Goal: Find specific page/section: Find specific page/section

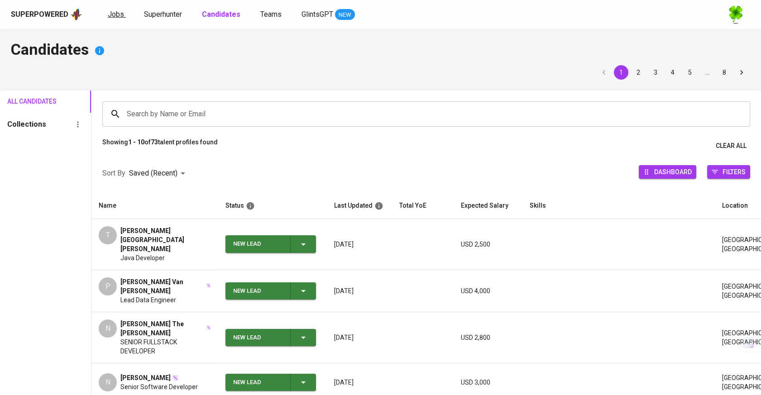
click at [121, 15] on span "Jobs" at bounding box center [116, 14] width 16 height 9
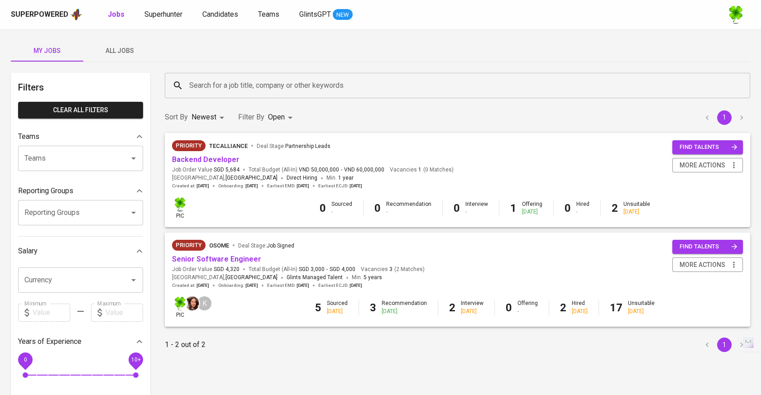
click at [125, 48] on span "All Jobs" at bounding box center [120, 50] width 62 height 11
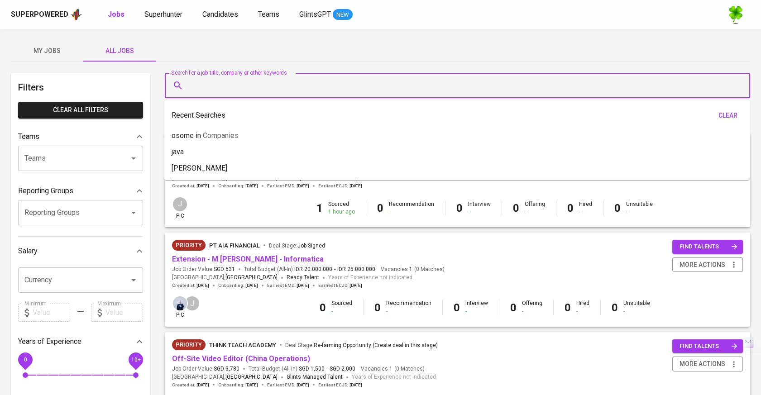
click at [253, 87] on input "Search for a job title, company or other keywords" at bounding box center [459, 85] width 545 height 17
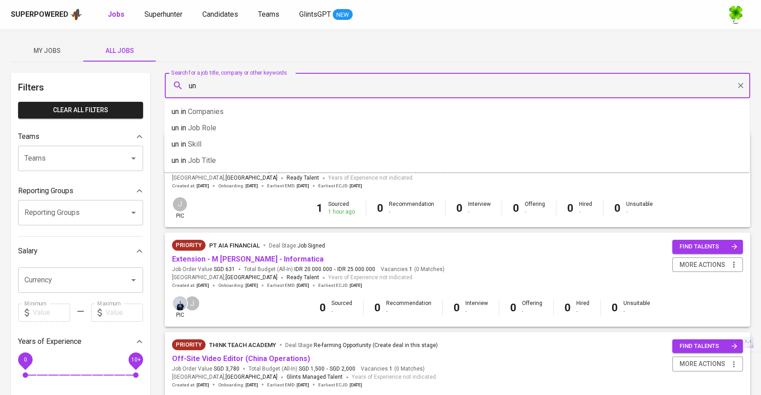
type input "u"
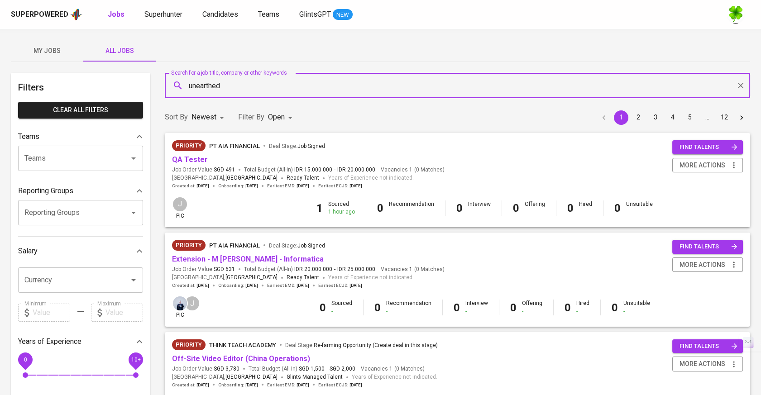
type input "unearthed"
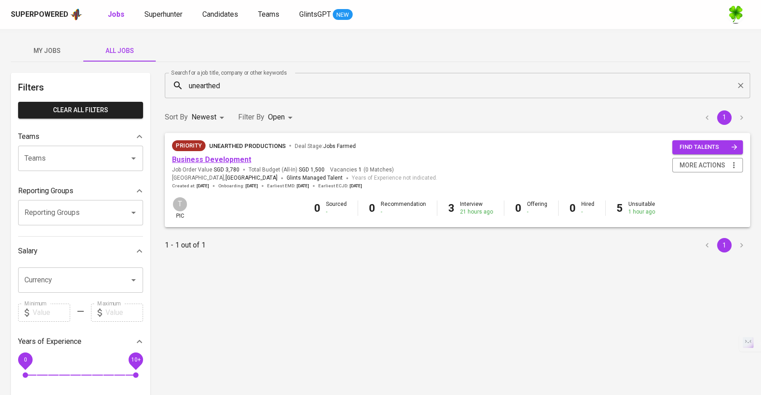
click at [207, 156] on link "Business Development" at bounding box center [211, 159] width 79 height 9
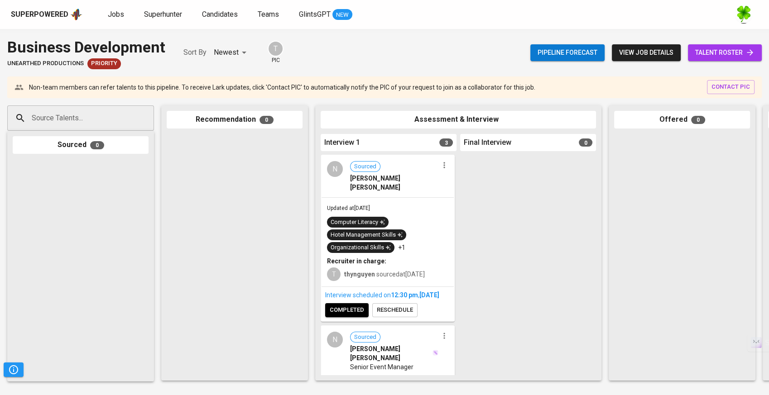
click at [412, 228] on div "Computer Literacy Hotel Management Skills Organizational Skills +1" at bounding box center [387, 235] width 121 height 36
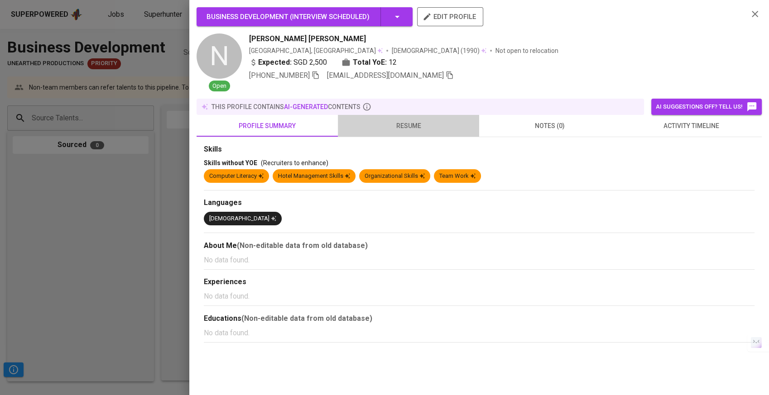
click at [425, 125] on span "resume" at bounding box center [408, 125] width 130 height 11
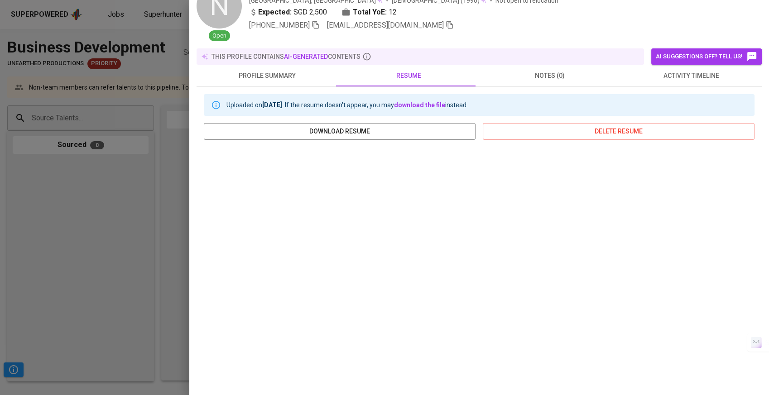
scroll to position [88, 0]
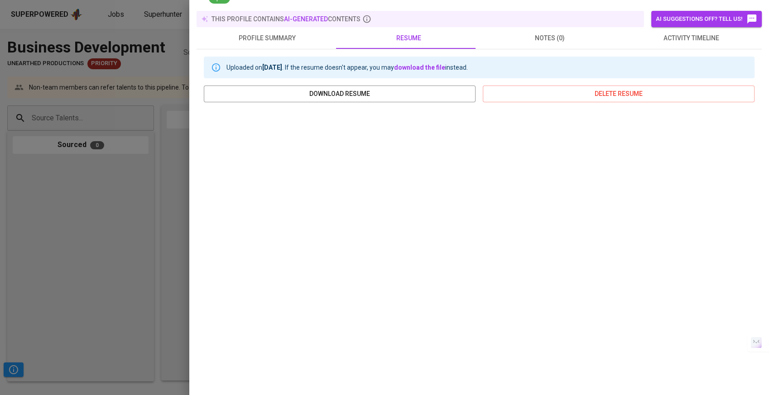
click at [127, 220] on div at bounding box center [384, 197] width 769 height 395
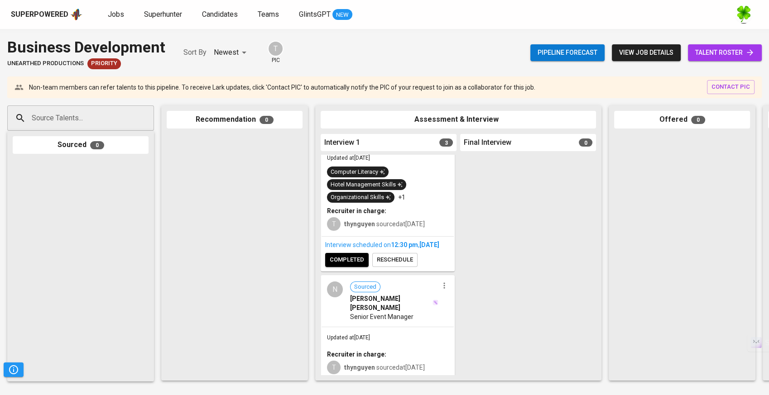
scroll to position [100, 0]
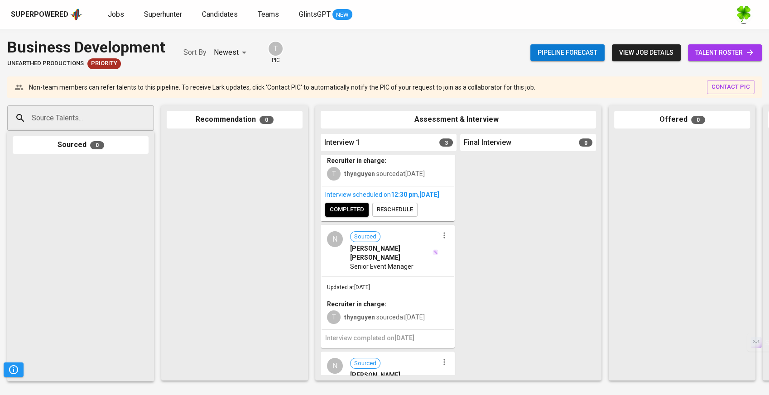
click at [419, 262] on div "Senior Event Manager" at bounding box center [394, 266] width 88 height 9
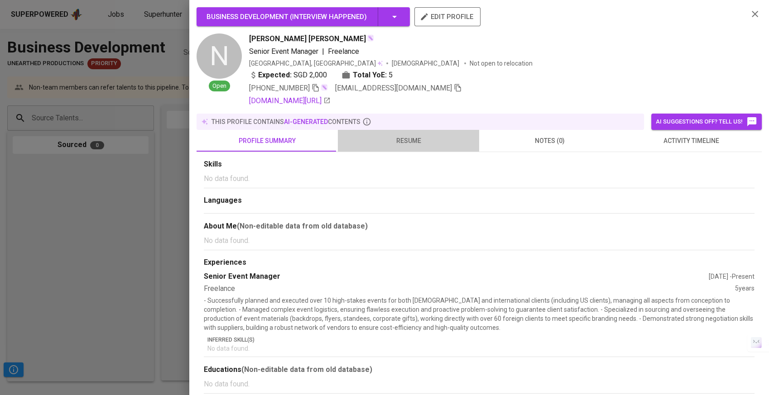
click at [422, 139] on span "resume" at bounding box center [408, 140] width 130 height 11
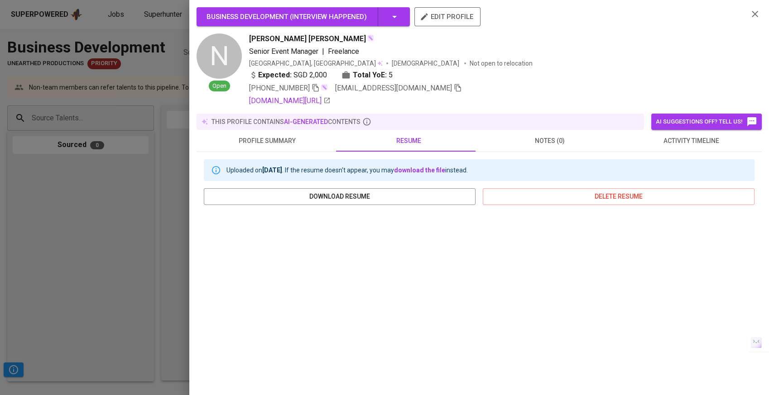
click at [76, 220] on div at bounding box center [384, 197] width 769 height 395
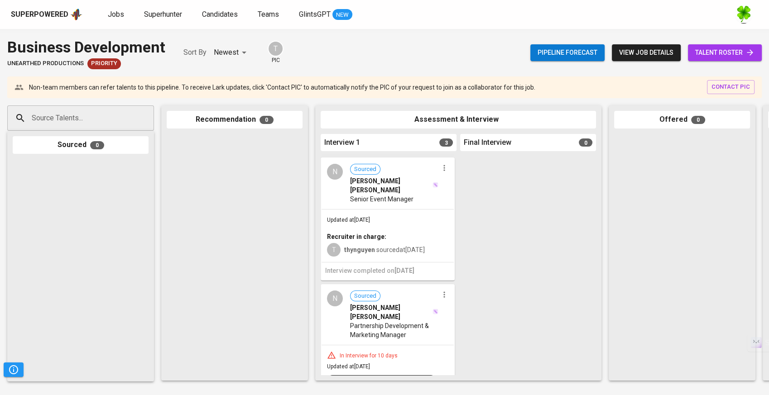
scroll to position [232, 0]
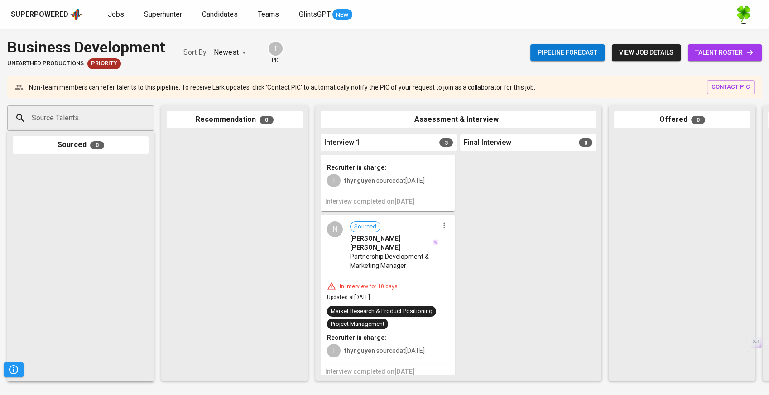
click at [407, 285] on div "In Interview for 10 days Updated at [DATE] Market Research & Product Positionin…" at bounding box center [387, 319] width 132 height 87
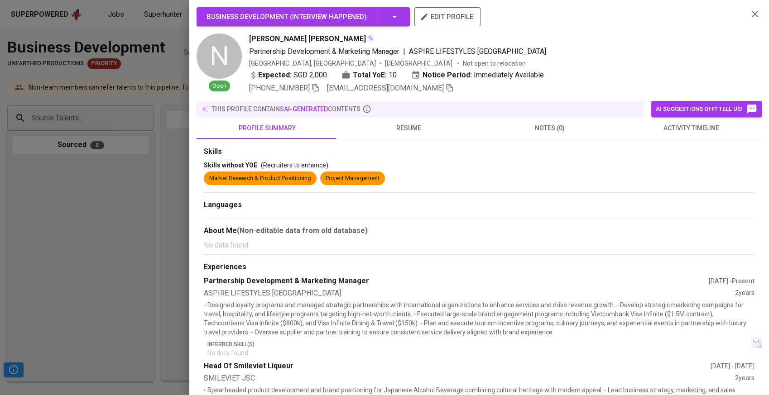
click at [421, 134] on button "resume" at bounding box center [408, 128] width 141 height 22
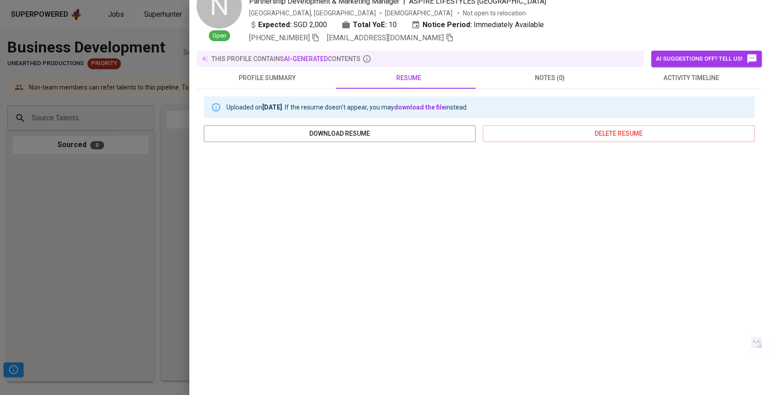
scroll to position [91, 0]
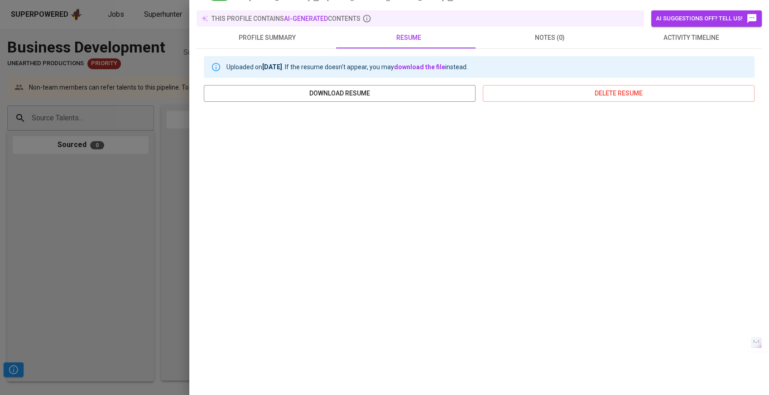
click at [163, 204] on div at bounding box center [384, 197] width 769 height 395
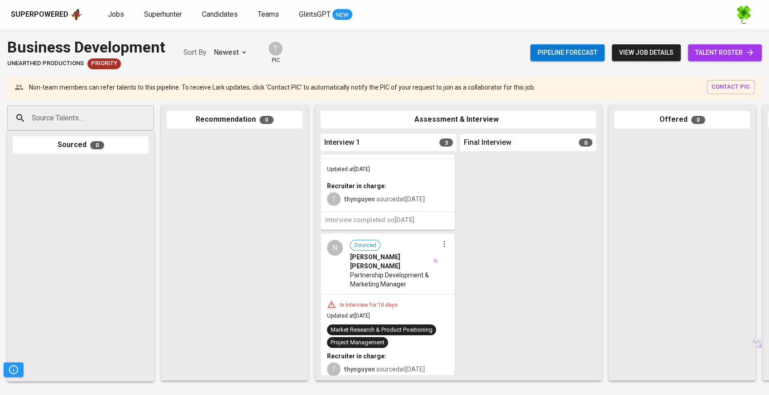
scroll to position [132, 0]
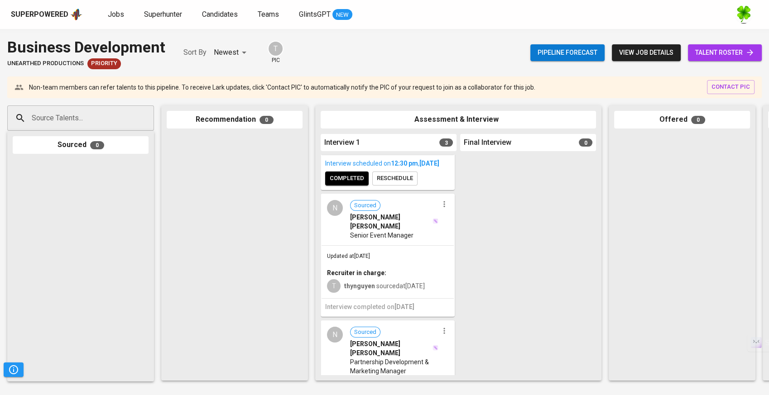
click at [394, 231] on span "Senior Event Manager" at bounding box center [381, 235] width 63 height 9
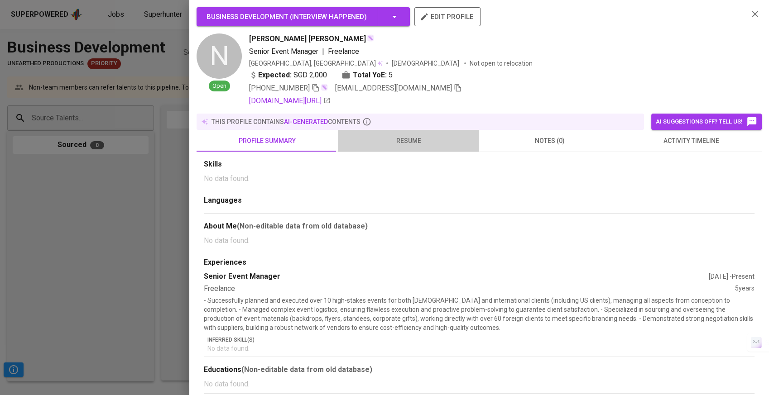
click at [411, 144] on span "resume" at bounding box center [408, 140] width 130 height 11
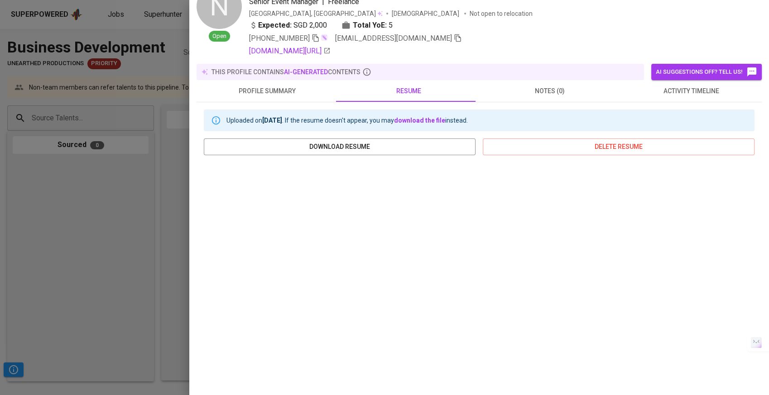
scroll to position [50, 0]
click at [142, 264] on div at bounding box center [384, 197] width 769 height 395
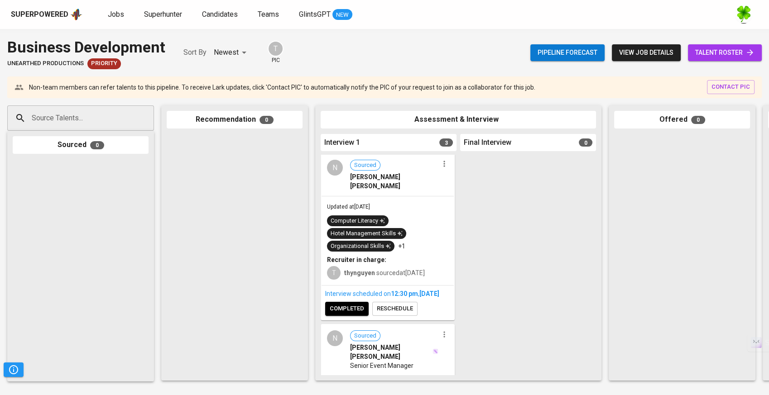
scroll to position [0, 0]
click at [406, 217] on div "Computer Literacy Hotel Management Skills Organizational Skills +1" at bounding box center [387, 235] width 121 height 36
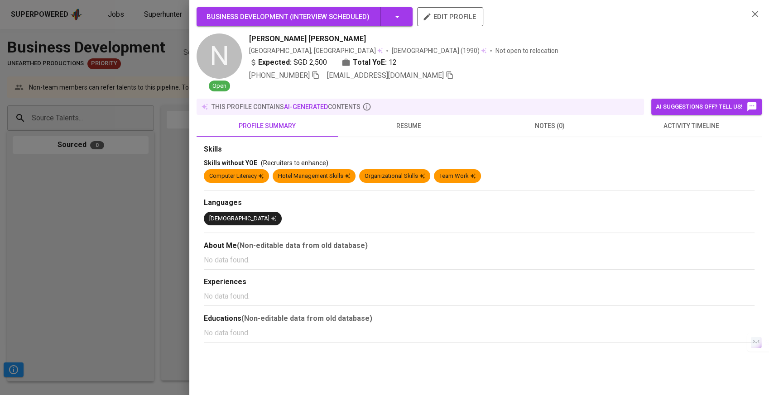
click at [382, 128] on span "resume" at bounding box center [408, 125] width 130 height 11
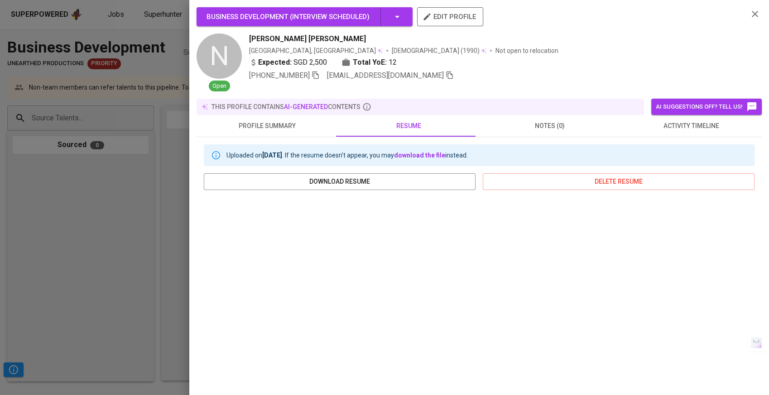
click at [156, 198] on div at bounding box center [384, 197] width 769 height 395
